Goal: Use online tool/utility: Utilize a website feature to perform a specific function

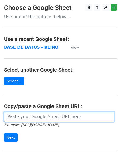
click at [27, 115] on input "url" at bounding box center [59, 117] width 110 height 10
paste input "https://docs.google.com/spreadsheets/d/1b3TYBEMnllf5Ci3sM4o6u62jg_xUN1dZfyECLEC…"
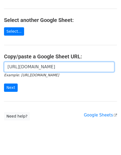
scroll to position [55, 0]
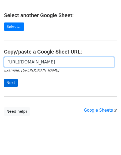
type input "https://docs.google.com/spreadsheets/d/1b3TYBEMnllf5Ci3sM4o6u62jg_xUN1dZfyECLEC…"
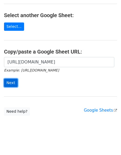
click at [12, 83] on input "Next" at bounding box center [11, 83] width 14 height 8
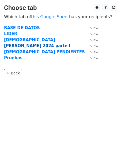
click at [18, 46] on strong "REINO 2024 parte I" at bounding box center [37, 45] width 66 height 5
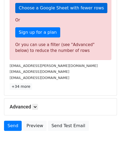
scroll to position [190, 0]
